Goal: Transaction & Acquisition: Book appointment/travel/reservation

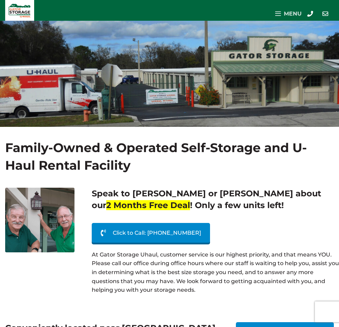
click at [278, 10] on span at bounding box center [278, 14] width 6 height 8
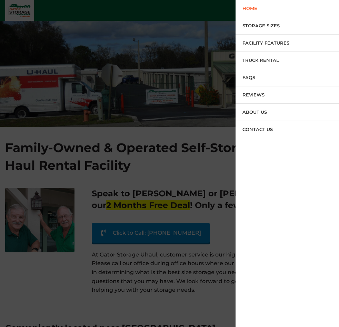
click at [265, 25] on span "Storage Sizes" at bounding box center [261, 26] width 37 height 6
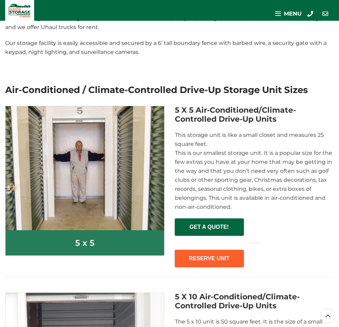
scroll to position [173, 0]
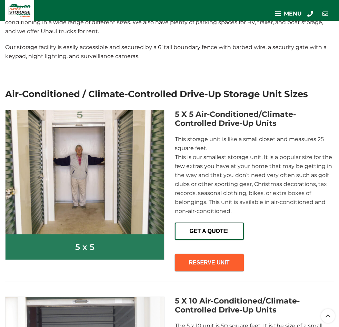
click at [186, 223] on span "GET A QUOTE!" at bounding box center [210, 228] width 68 height 11
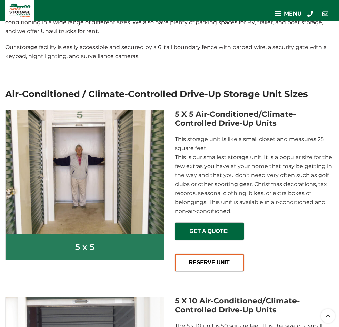
click at [210, 256] on span "RESERVE UNIT" at bounding box center [210, 259] width 68 height 11
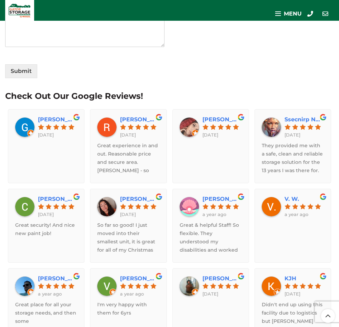
scroll to position [228, 0]
